Goal: Transaction & Acquisition: Purchase product/service

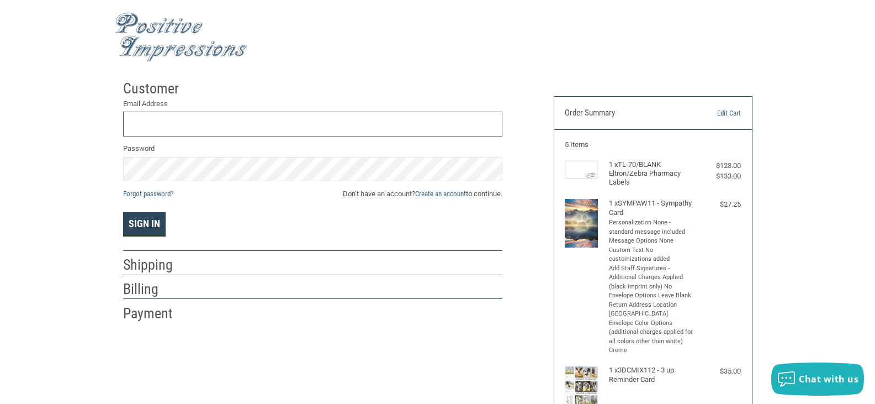
type input "[EMAIL_ADDRESS][DOMAIN_NAME]"
click at [141, 221] on button "Sign In" at bounding box center [144, 224] width 43 height 24
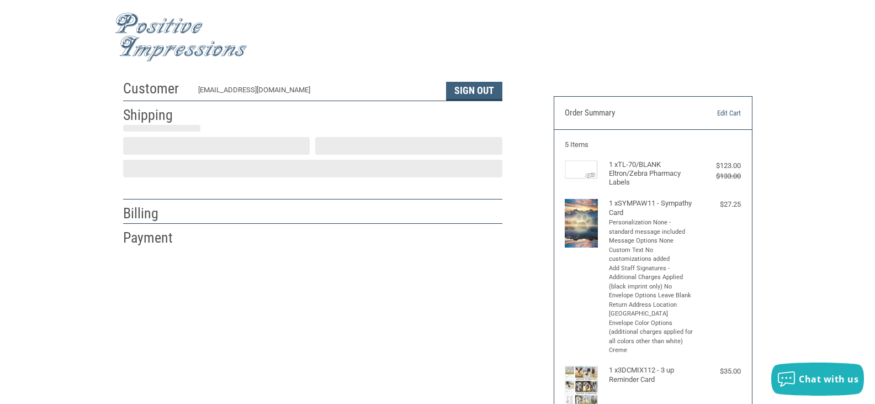
scroll to position [21, 0]
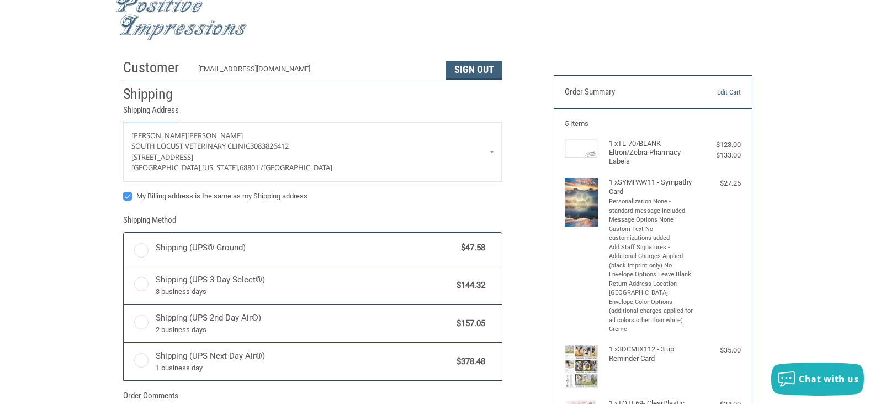
radio input "true"
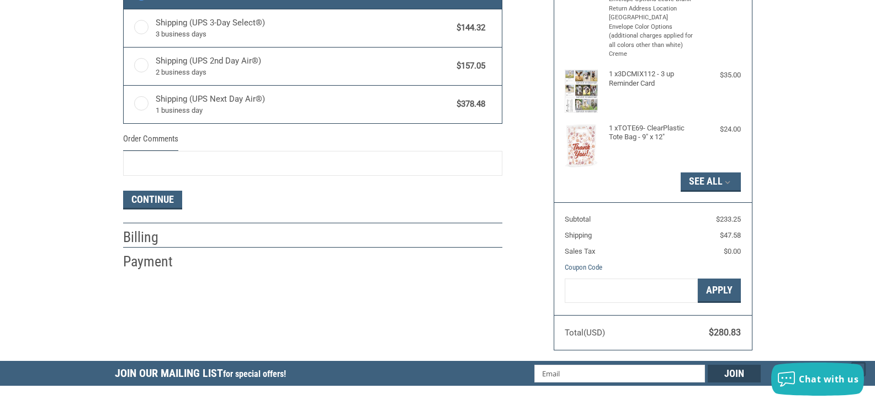
scroll to position [297, 0]
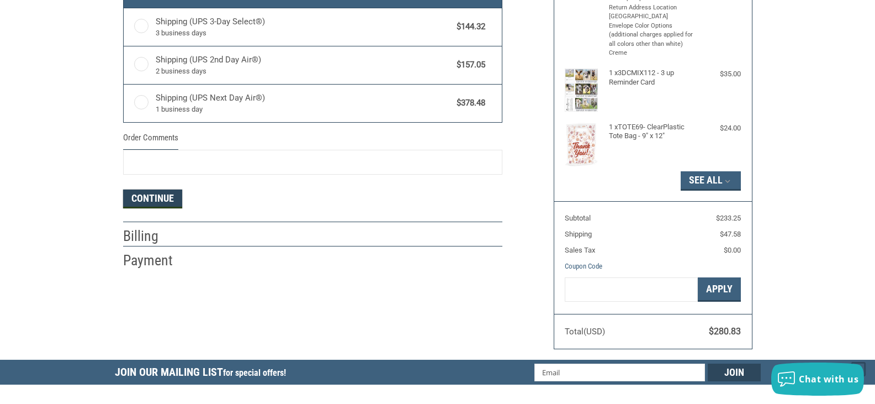
click at [145, 190] on button "Continue" at bounding box center [152, 198] width 59 height 19
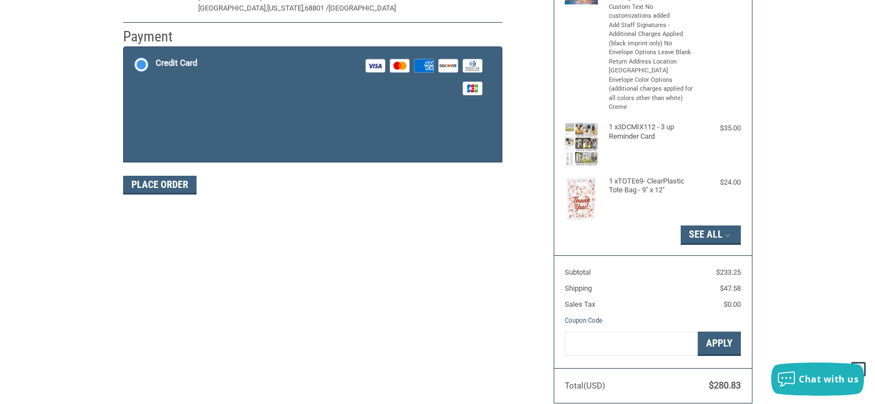
scroll to position [186, 0]
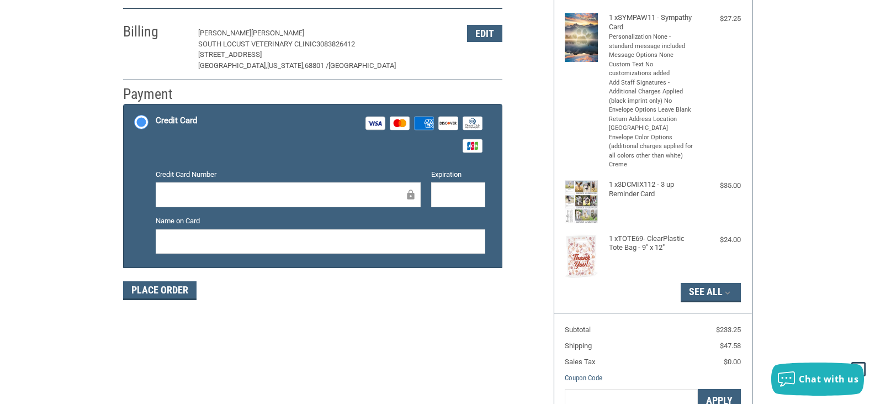
click at [241, 188] on iframe at bounding box center [283, 194] width 241 height 13
click at [407, 195] on icon at bounding box center [410, 194] width 7 height 10
click at [377, 204] on div at bounding box center [288, 194] width 265 height 25
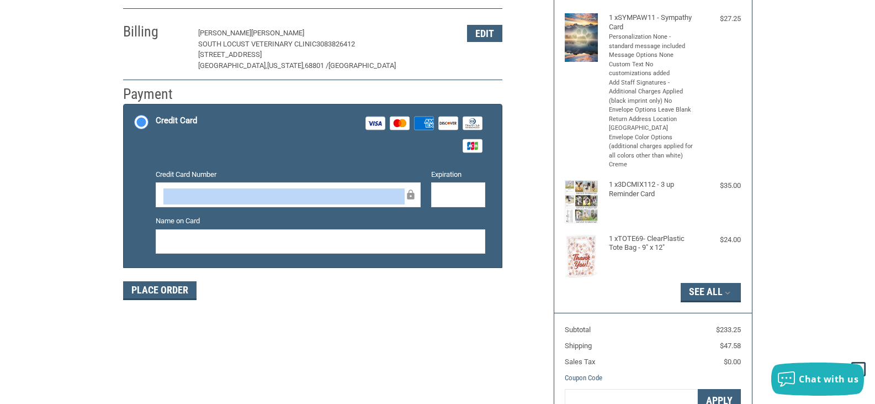
click at [377, 204] on div at bounding box center [288, 194] width 265 height 25
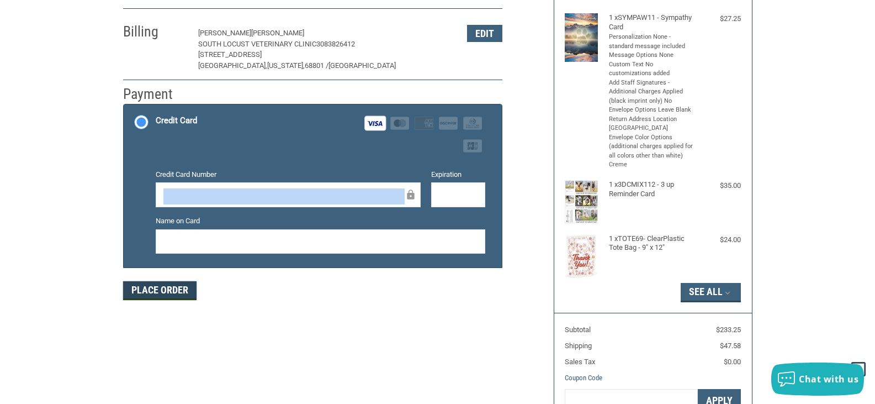
click at [167, 288] on button "Place Order" at bounding box center [159, 290] width 73 height 19
